Goal: Task Accomplishment & Management: Use online tool/utility

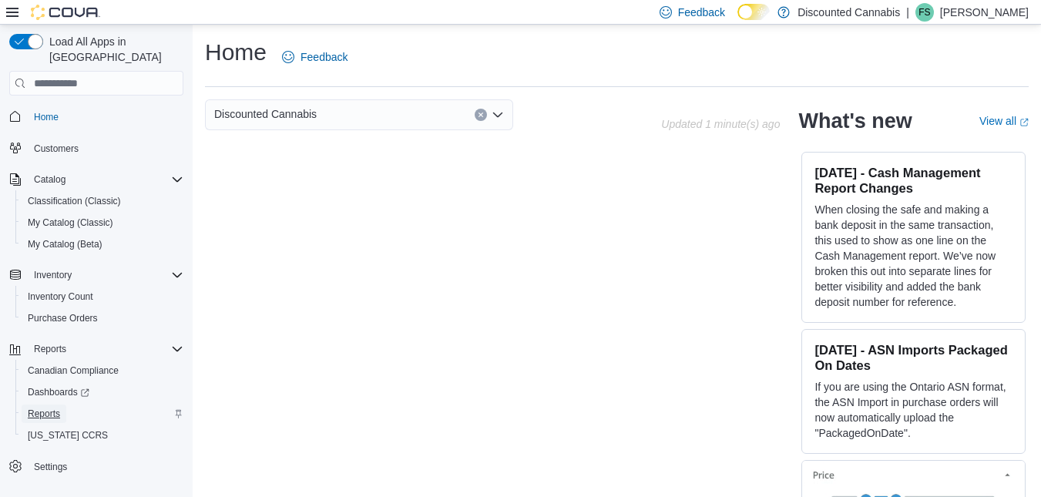
click at [52, 408] on span "Reports" at bounding box center [44, 414] width 32 height 12
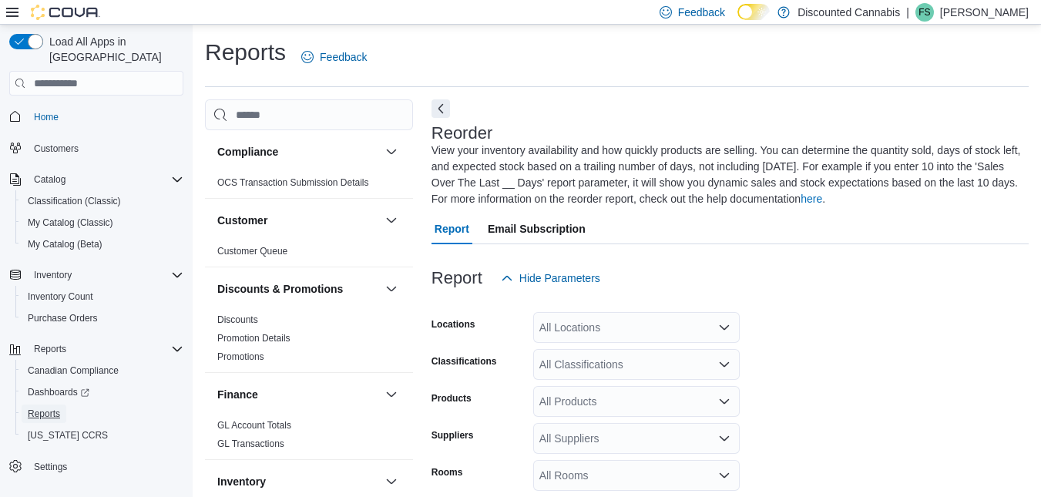
scroll to position [84, 0]
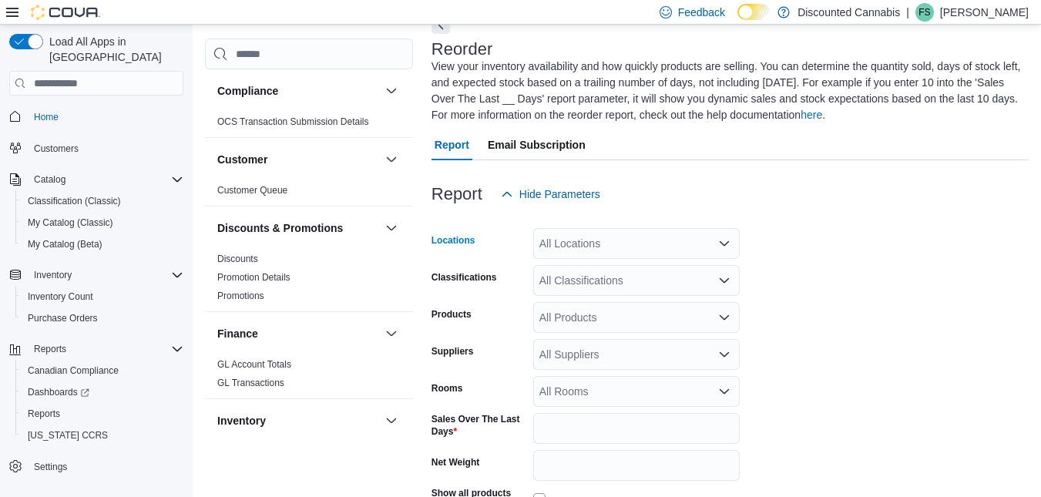
click at [697, 243] on div "All Locations" at bounding box center [636, 243] width 206 height 31
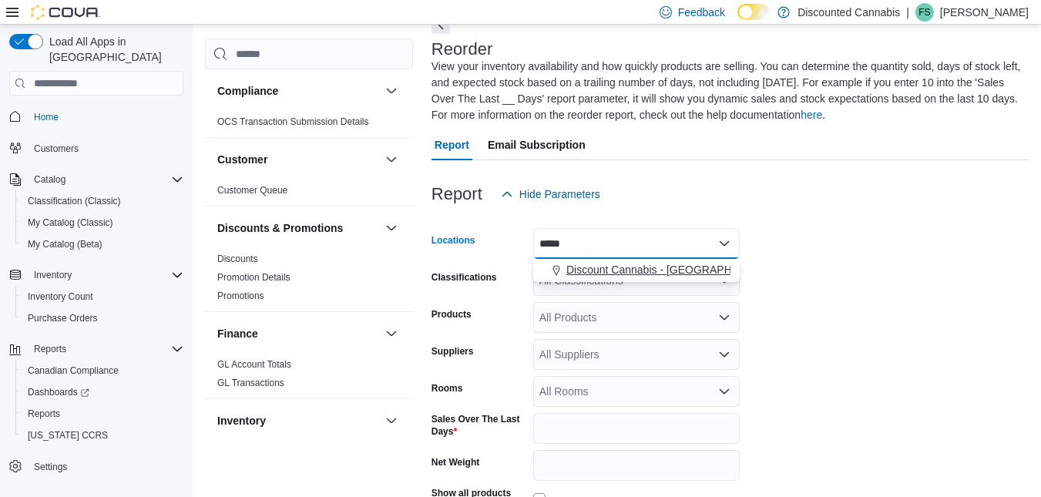
type input "*****"
click at [690, 273] on span "Discount Cannabis - [GEOGRAPHIC_DATA]" at bounding box center [672, 269] width 213 height 15
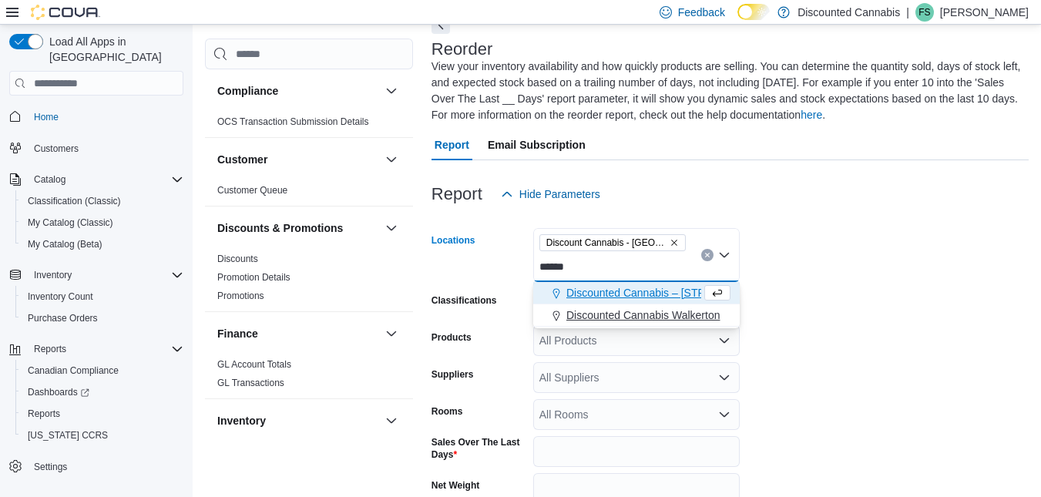
type input "******"
click at [691, 316] on span "Discounted Cannabis Walkerton" at bounding box center [642, 314] width 153 height 15
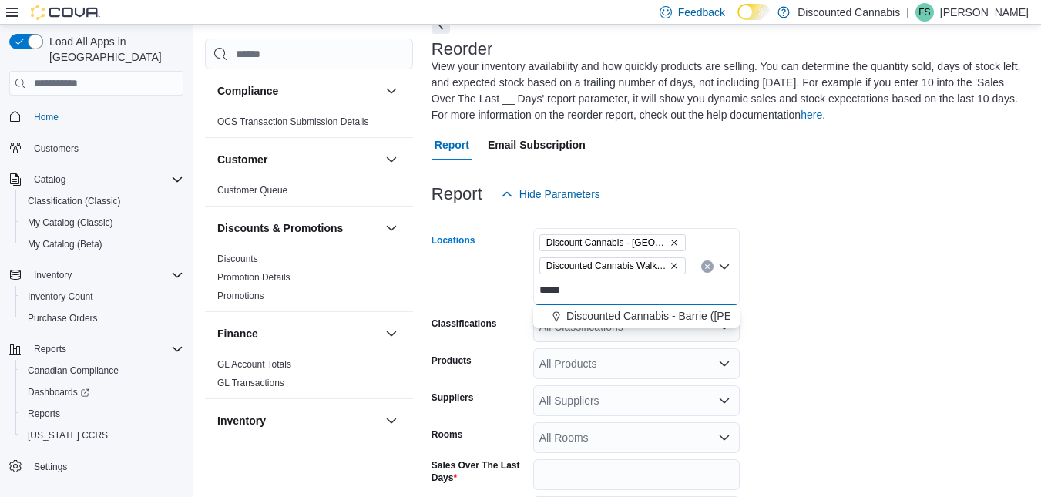
type input "*****"
click at [722, 317] on span "Discounted Cannabis - Barrie ([PERSON_NAME] St.)" at bounding box center [694, 315] width 256 height 15
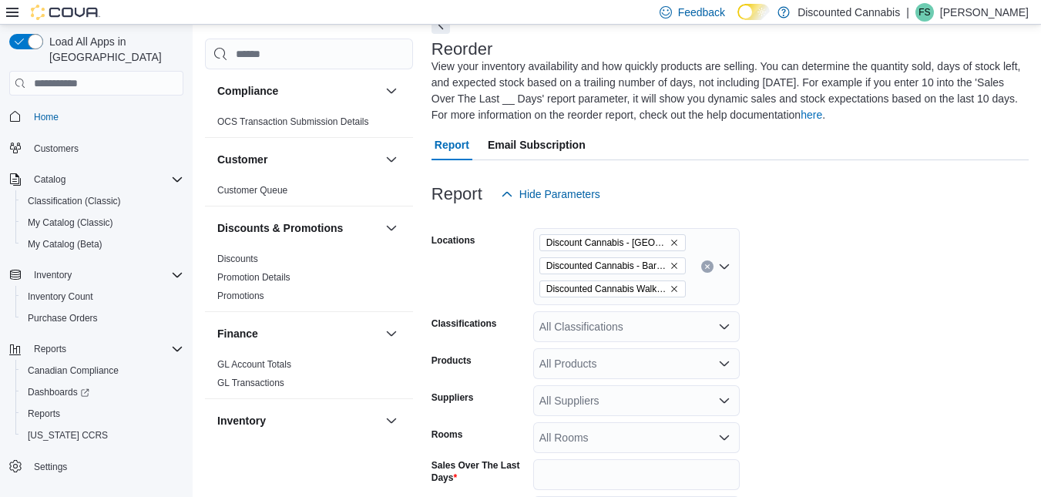
click at [804, 314] on form "Locations Discount Cannabis - Lakeshore Discounted Cannabis - Barrie ([PERSON_N…" at bounding box center [729, 423] width 597 height 427
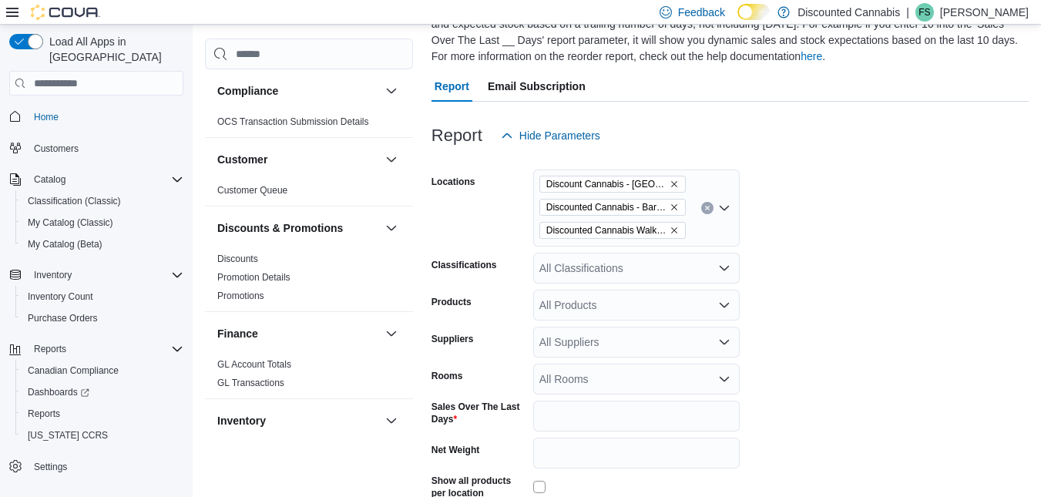
scroll to position [146, 0]
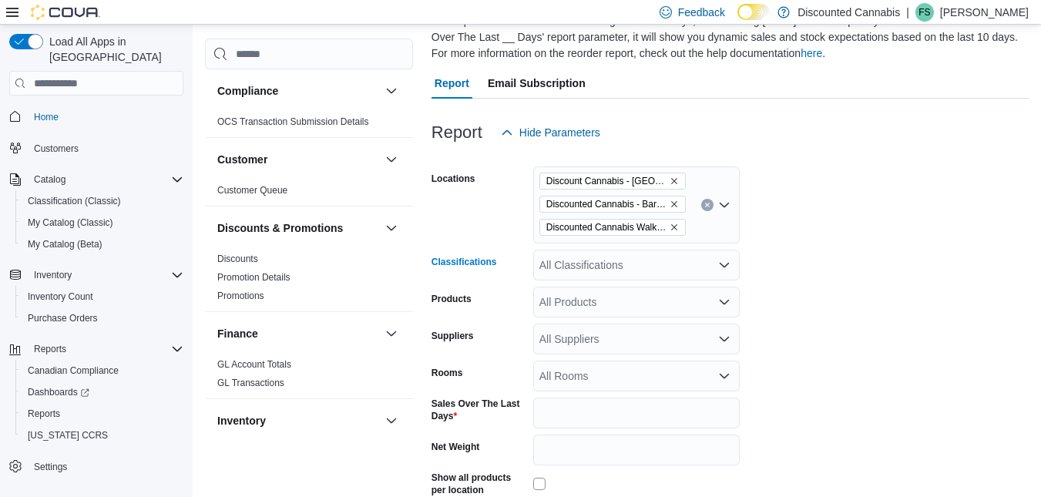
click at [696, 263] on div "All Classifications" at bounding box center [636, 265] width 206 height 31
drag, startPoint x: 801, startPoint y: 317, endPoint x: 670, endPoint y: 340, distance: 132.9
click at [670, 340] on form "Locations Discount Cannabis - Lakeshore Discounted Cannabis - Barrie ([PERSON_N…" at bounding box center [729, 361] width 597 height 427
click at [670, 340] on div "All Suppliers" at bounding box center [636, 339] width 206 height 31
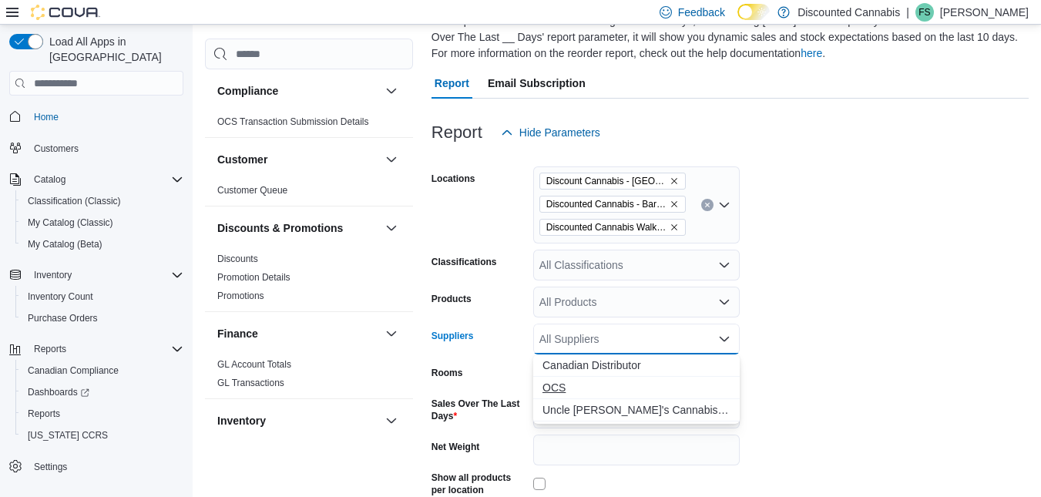
click at [541, 388] on button "OCS" at bounding box center [636, 388] width 206 height 22
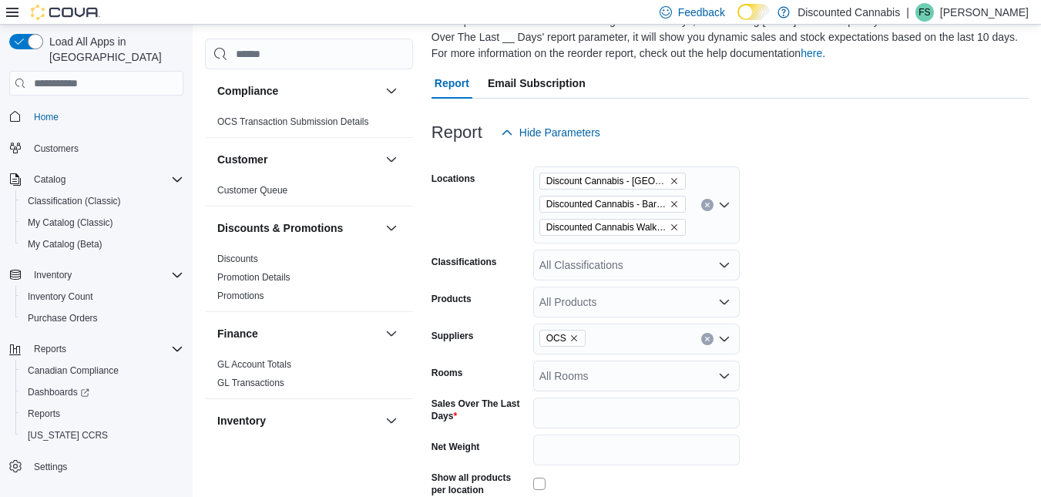
click at [817, 316] on form "Locations Discount Cannabis - Lakeshore Discounted Cannabis - [GEOGRAPHIC_DATA]…" at bounding box center [729, 361] width 597 height 427
click at [597, 424] on input "*" at bounding box center [636, 413] width 206 height 31
type input "**"
click at [921, 385] on form "Locations Discount Cannabis - Lakeshore Discounted Cannabis - Barrie ([PERSON_N…" at bounding box center [729, 361] width 597 height 427
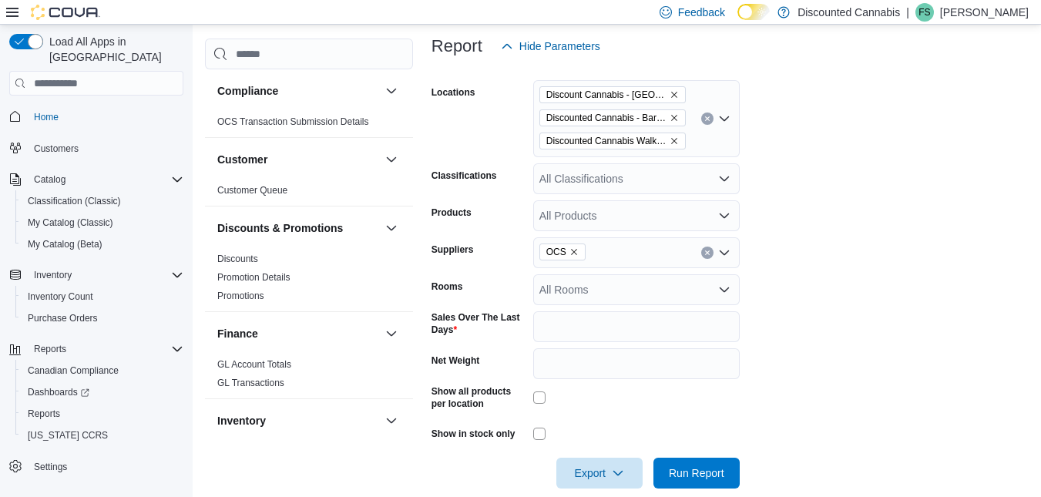
scroll to position [238, 0]
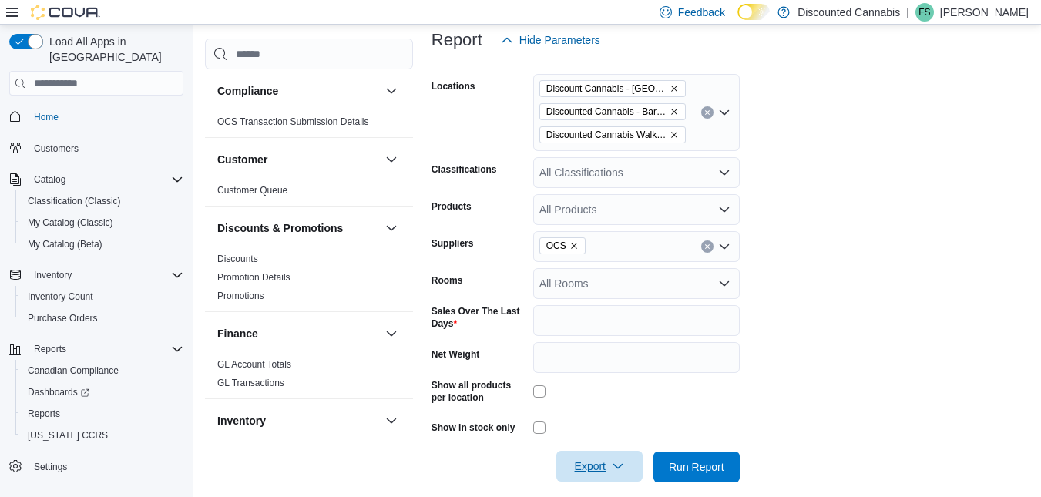
click at [611, 478] on span "Export" at bounding box center [599, 466] width 68 height 31
click at [618, 381] on span "Export to Excel" at bounding box center [601, 374] width 69 height 12
